Goal: Information Seeking & Learning: Learn about a topic

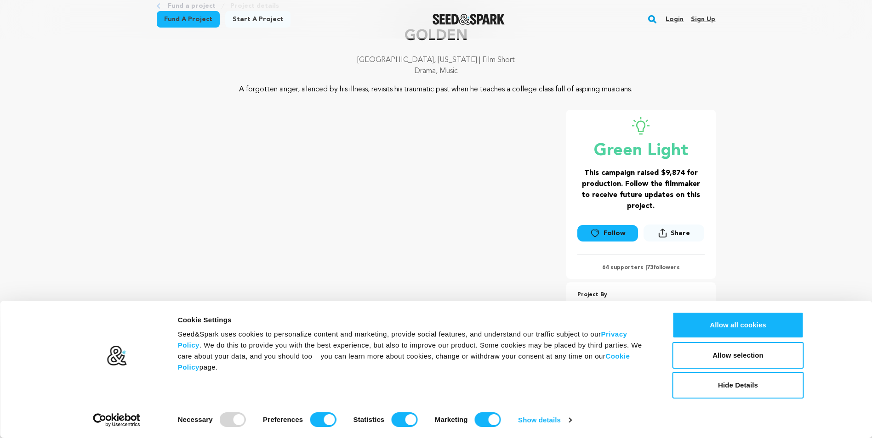
scroll to position [138, 0]
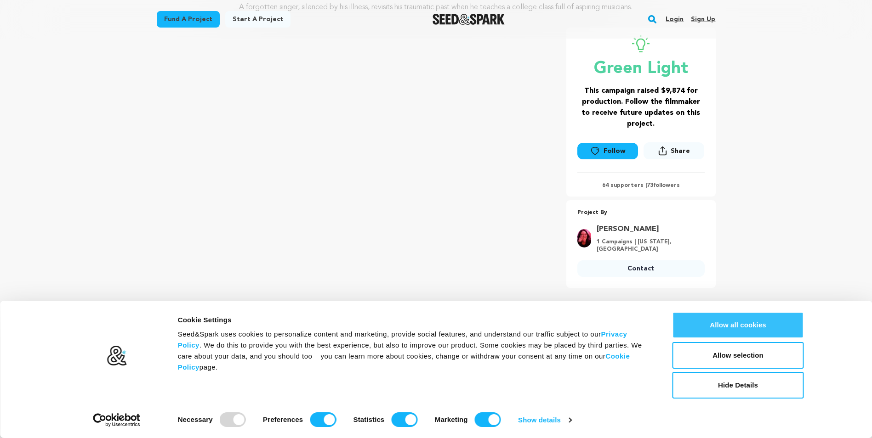
click at [722, 322] on button "Allow all cookies" at bounding box center [737, 325] width 131 height 27
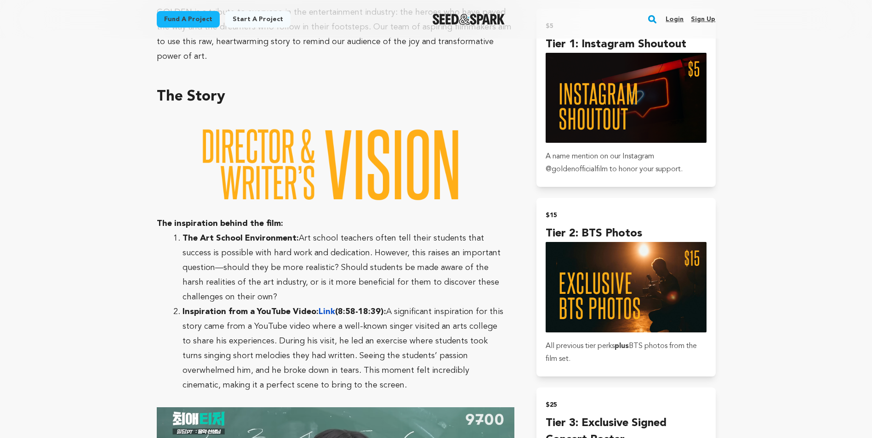
scroll to position [459, 0]
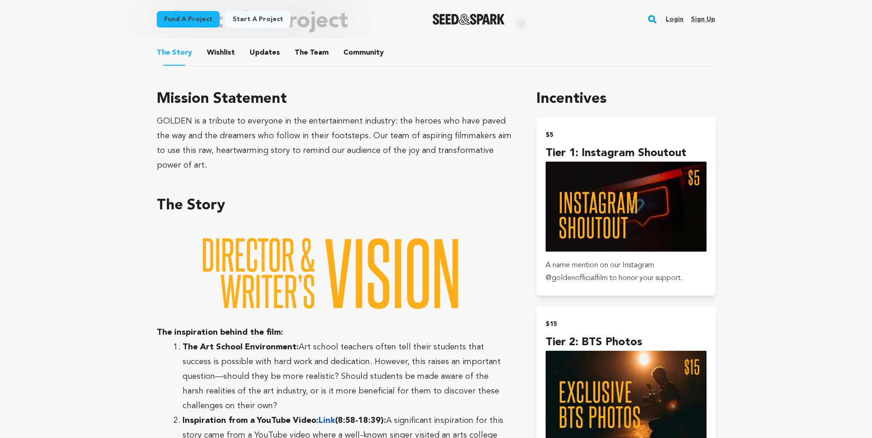
copy div "Mission Statement GOLDEN is a tribute to everyone in the entertainment industry…"
drag, startPoint x: 157, startPoint y: 99, endPoint x: 513, endPoint y: 153, distance: 360.6
click at [513, 153] on div "Mission Statement GOLDEN is a tribute to everyone in the entertainment industry…" at bounding box center [336, 130] width 358 height 85
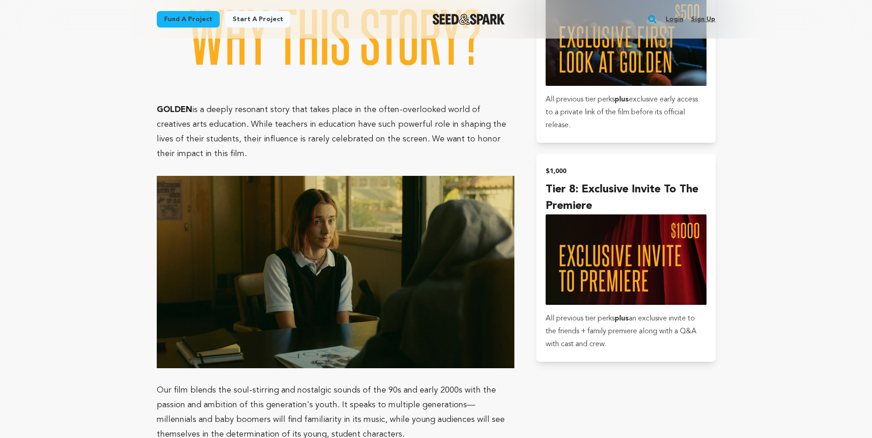
scroll to position [1700, 0]
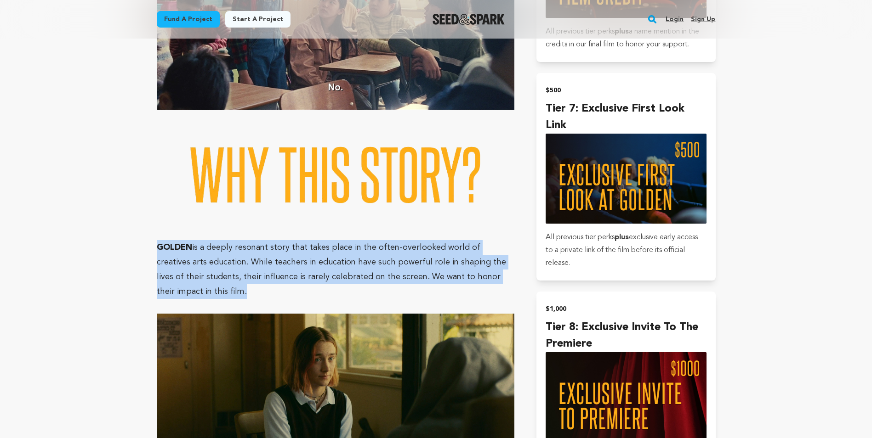
drag, startPoint x: 159, startPoint y: 233, endPoint x: 209, endPoint y: 276, distance: 66.1
click at [209, 276] on p "GOLDEN is a deeply resonant story that takes place in the often-overlooked worl…" at bounding box center [336, 269] width 358 height 59
copy p "GOLDEN is a deeply resonant story that takes place in the often-overlooked worl…"
click at [210, 276] on p "GOLDEN is a deeply resonant story that takes place in the often-overlooked worl…" at bounding box center [336, 269] width 358 height 59
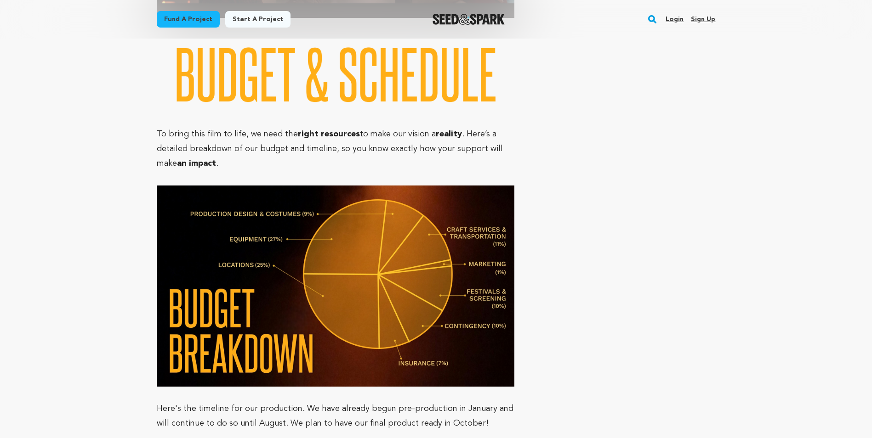
scroll to position [3952, 0]
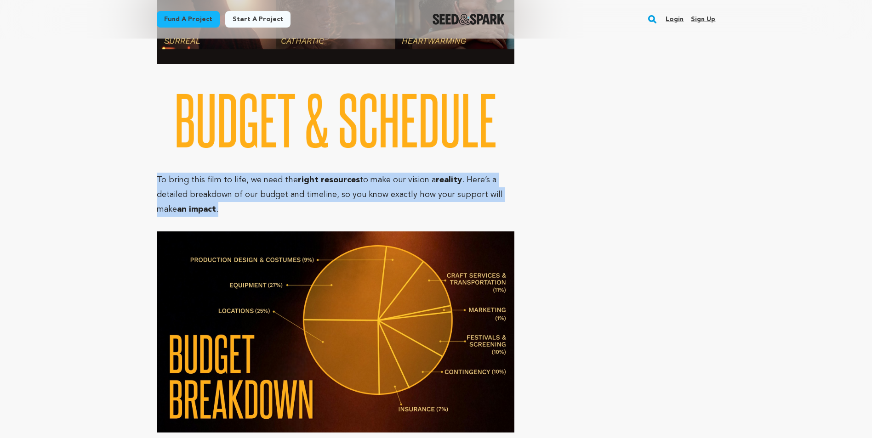
copy p "To bring this film to life, we need the right resources to make our vision a re…"
drag, startPoint x: 155, startPoint y: 149, endPoint x: 214, endPoint y: 184, distance: 68.4
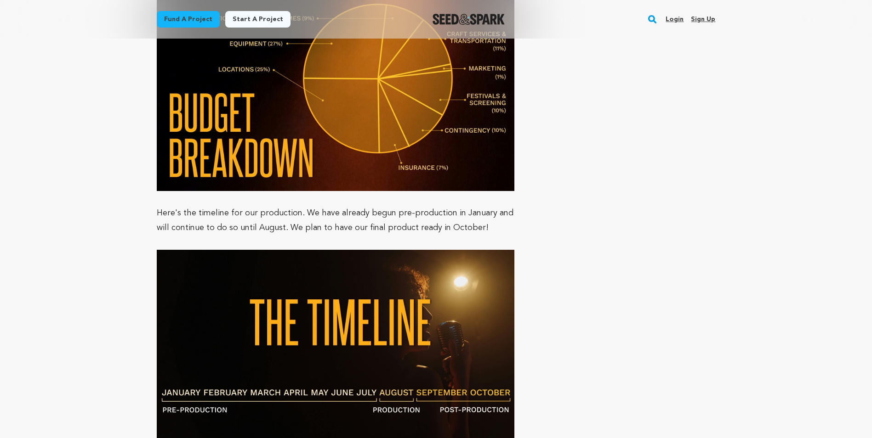
scroll to position [4181, 0]
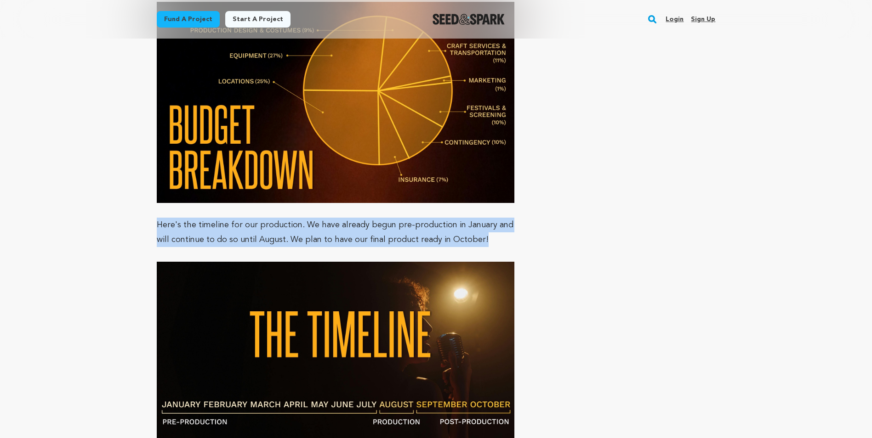
drag, startPoint x: 157, startPoint y: 198, endPoint x: 499, endPoint y: 207, distance: 341.5
click at [499, 218] on p "Here's the timeline for our production. We have already begun pre-production in…" at bounding box center [336, 232] width 358 height 29
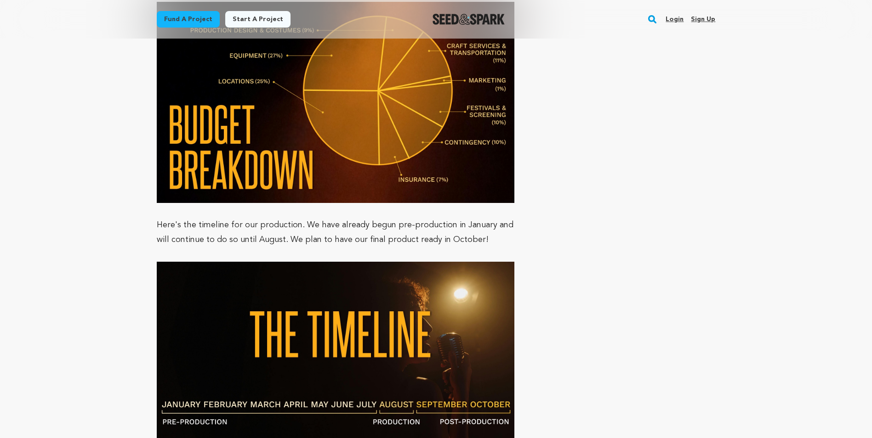
drag, startPoint x: 499, startPoint y: 207, endPoint x: 571, endPoint y: 204, distance: 72.7
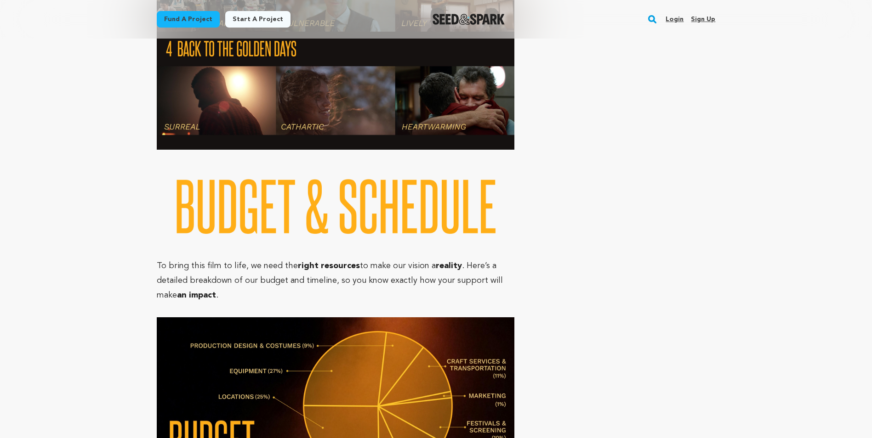
scroll to position [3860, 0]
